Goal: Information Seeking & Learning: Find specific fact

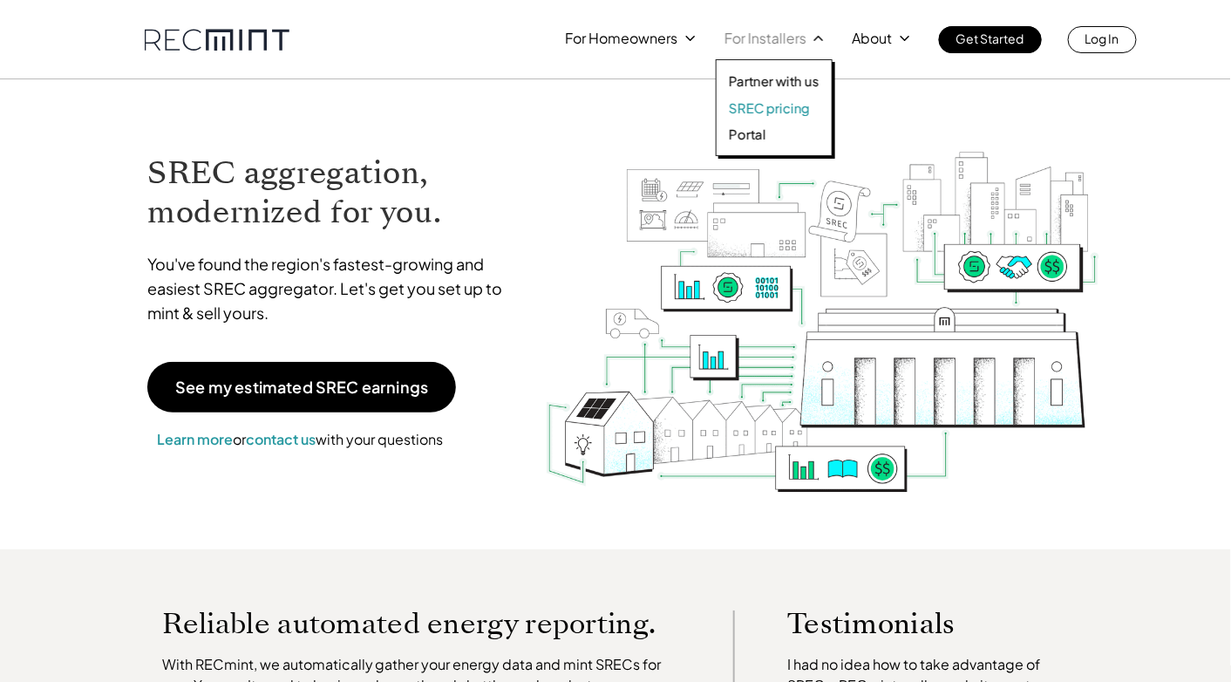
click at [781, 111] on p "SREC pricing" at bounding box center [769, 107] width 81 height 17
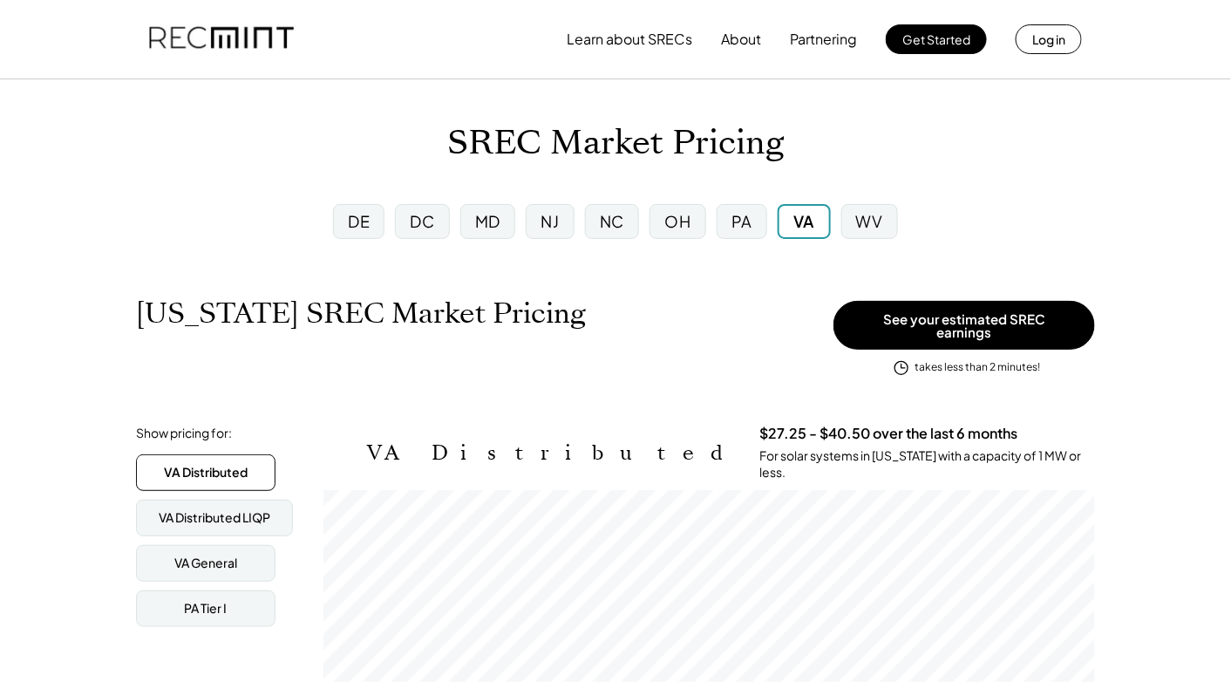
scroll to position [287, 772]
click at [497, 228] on div "MD" at bounding box center [487, 221] width 25 height 22
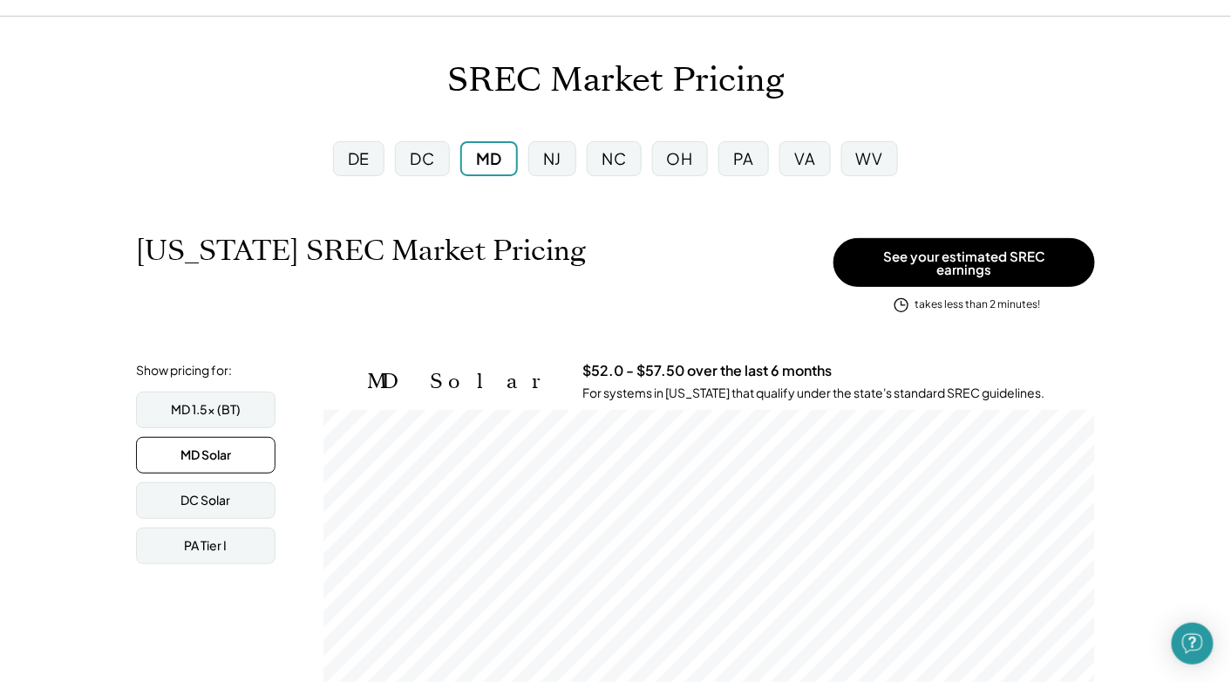
scroll to position [87, 0]
